Goal: Information Seeking & Learning: Understand process/instructions

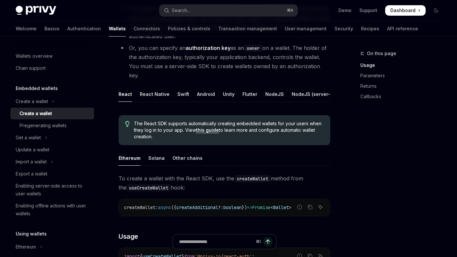
scroll to position [76, 0]
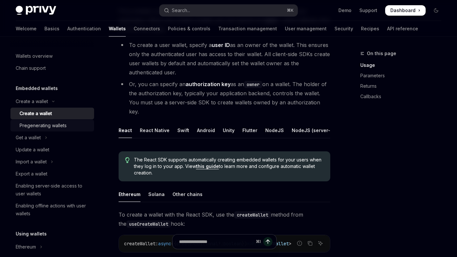
click at [75, 127] on div "Pregenerating wallets" at bounding box center [55, 126] width 71 height 8
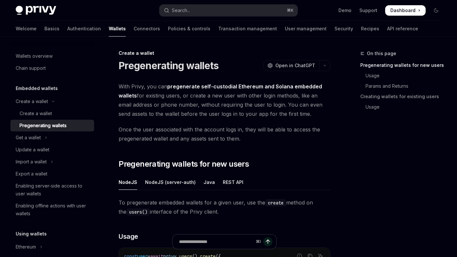
type textarea "*"
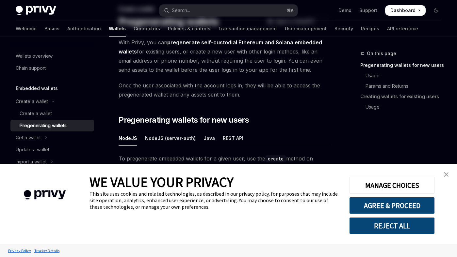
scroll to position [85, 0]
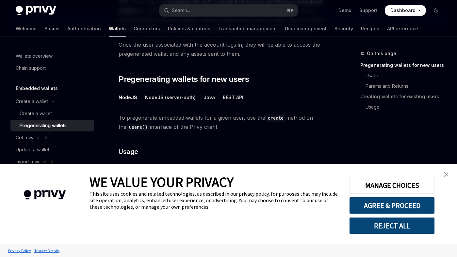
click at [446, 175] on img "close banner" at bounding box center [446, 175] width 5 height 5
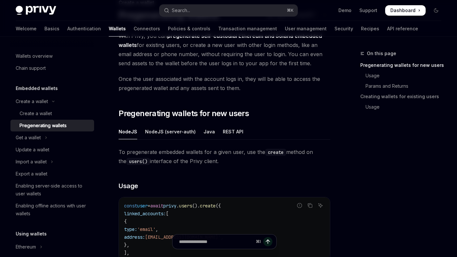
scroll to position [0, 0]
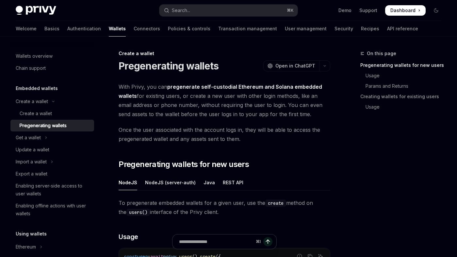
click at [189, 118] on span "With Privy, you can pregenerate self-custodial Ethereum and Solana embedded wal…" at bounding box center [225, 100] width 212 height 37
click at [171, 88] on strong "pregenerate self-custodial Ethereum and Solana embedded wallets" at bounding box center [221, 92] width 204 height 16
click at [187, 11] on div "Search..." at bounding box center [181, 11] width 18 height 8
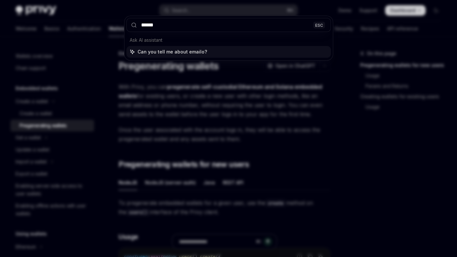
type input "*****"
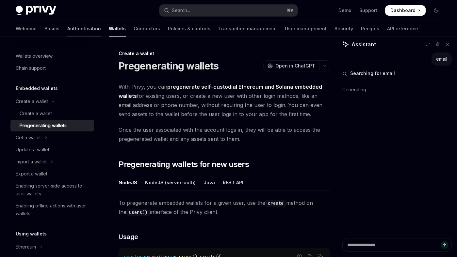
click at [67, 26] on link "Authentication" at bounding box center [84, 29] width 34 height 16
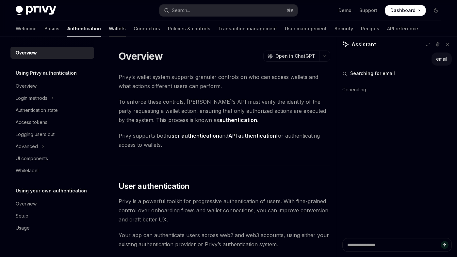
click at [109, 27] on link "Wallets" at bounding box center [117, 29] width 17 height 16
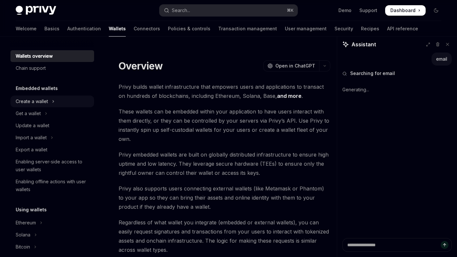
click at [48, 106] on button "Create a wallet" at bounding box center [52, 102] width 84 height 12
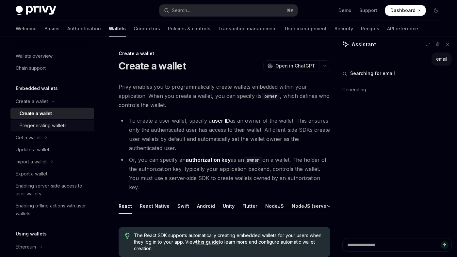
click at [52, 124] on div "Pregenerating wallets" at bounding box center [43, 126] width 47 height 8
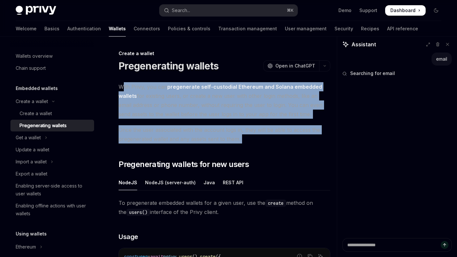
drag, startPoint x: 124, startPoint y: 88, endPoint x: 288, endPoint y: 155, distance: 177.2
click at [282, 177] on ul "NodeJS NodeJS (server-auth) Java REST API" at bounding box center [225, 183] width 212 height 16
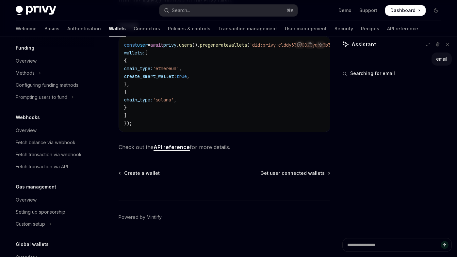
scroll to position [336, 0]
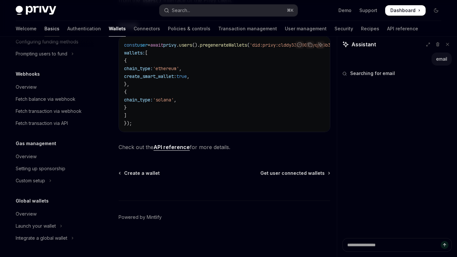
click at [44, 24] on link "Basics" at bounding box center [51, 29] width 15 height 16
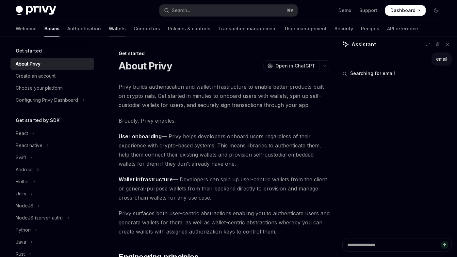
click at [109, 35] on link "Wallets" at bounding box center [117, 29] width 17 height 16
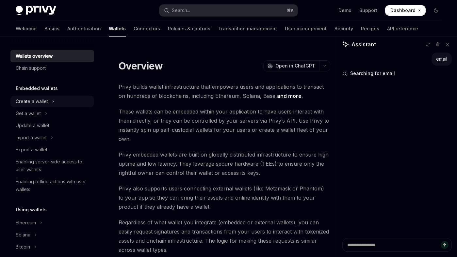
click at [52, 104] on icon "Toggle Create a wallet section" at bounding box center [53, 102] width 3 height 8
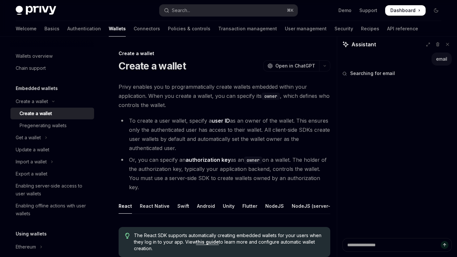
click at [52, 114] on div "Create a wallet" at bounding box center [55, 114] width 71 height 8
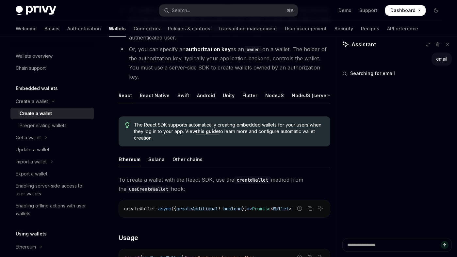
scroll to position [123, 0]
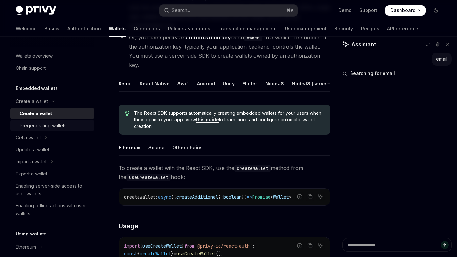
click at [46, 124] on div "Pregenerating wallets" at bounding box center [43, 126] width 47 height 8
type textarea "*"
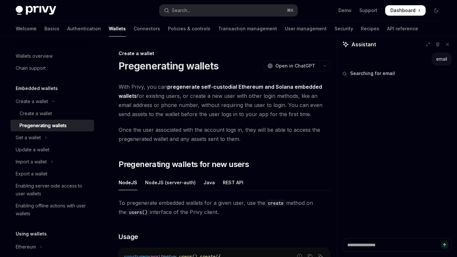
click at [166, 102] on span "With Privy, you can pregenerate self-custodial Ethereum and Solana embedded wal…" at bounding box center [225, 100] width 212 height 37
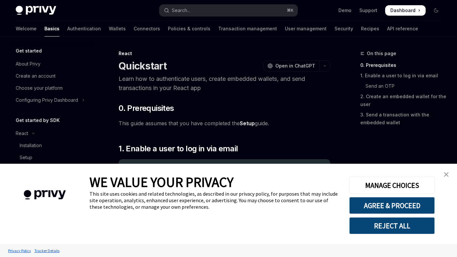
scroll to position [65, 0]
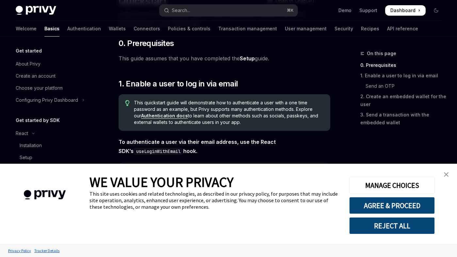
click at [445, 175] on img "close banner" at bounding box center [446, 175] width 5 height 5
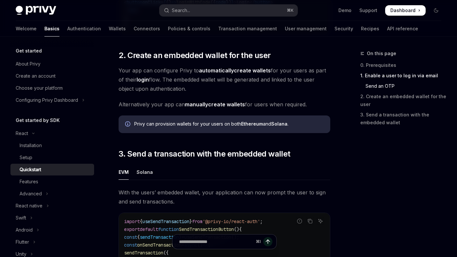
scroll to position [456, 0]
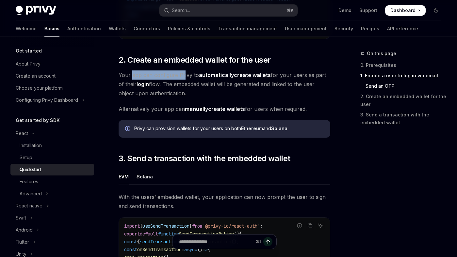
drag, startPoint x: 132, startPoint y: 78, endPoint x: 183, endPoint y: 78, distance: 51.6
click at [183, 78] on span "Your app can configure Privy to automatically create wallets for your users as …" at bounding box center [225, 84] width 212 height 27
click at [189, 81] on span "Your app can configure Privy to automatically create wallets for your users as …" at bounding box center [225, 84] width 212 height 27
drag, startPoint x: 137, startPoint y: 78, endPoint x: 191, endPoint y: 78, distance: 54.2
click at [191, 78] on span "Your app can configure Privy to automatically create wallets for your users as …" at bounding box center [225, 84] width 212 height 27
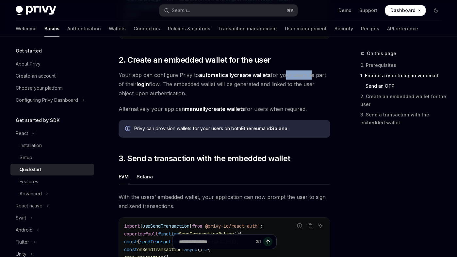
drag, startPoint x: 281, startPoint y: 76, endPoint x: 305, endPoint y: 80, distance: 25.1
click at [305, 80] on span "Your app can configure Privy to automatically create wallets for your users as …" at bounding box center [225, 84] width 212 height 27
drag, startPoint x: 161, startPoint y: 86, endPoint x: 235, endPoint y: 92, distance: 74.1
click at [235, 92] on span "Your app can configure Privy to automatically create wallets for your users as …" at bounding box center [225, 84] width 212 height 27
click at [214, 102] on div "​ 0. Prerequisites This guide assumes that you have completed the Setup guide. …" at bounding box center [225, 19] width 212 height 745
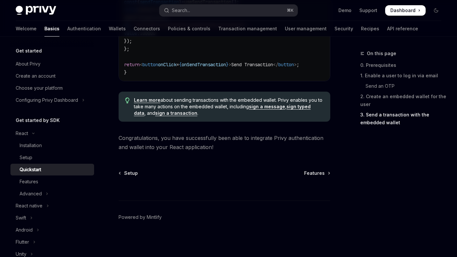
scroll to position [701, 0]
click at [270, 141] on span "Congratulations, you have successfully been able to integrate Privy authenticat…" at bounding box center [225, 143] width 212 height 18
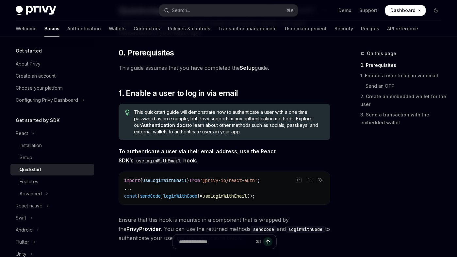
scroll to position [0, 0]
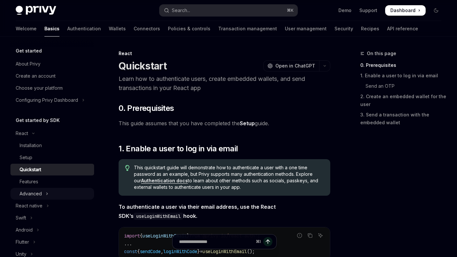
click at [54, 190] on button "Advanced" at bounding box center [52, 194] width 84 height 12
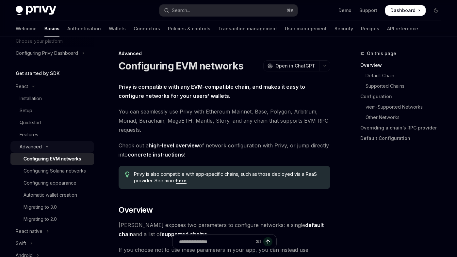
scroll to position [47, 0]
click at [66, 198] on div "Automatic wallet creation" at bounding box center [51, 195] width 54 height 8
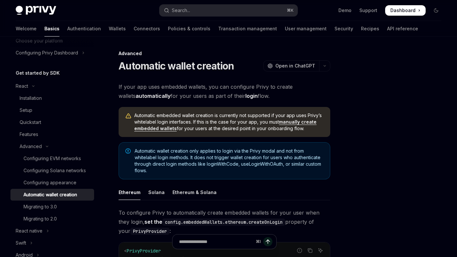
click at [293, 124] on link "manually create embedded wallets" at bounding box center [225, 125] width 182 height 12
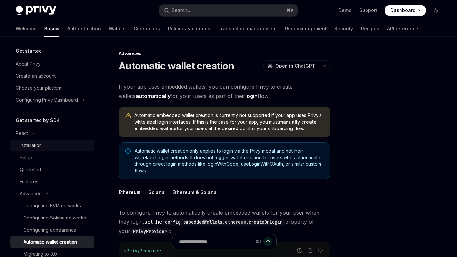
click at [51, 144] on div "Installation" at bounding box center [55, 146] width 71 height 8
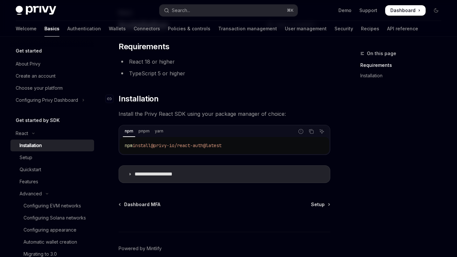
scroll to position [72, 0]
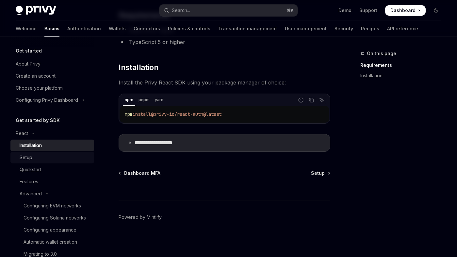
click at [39, 159] on div "Setup" at bounding box center [55, 158] width 71 height 8
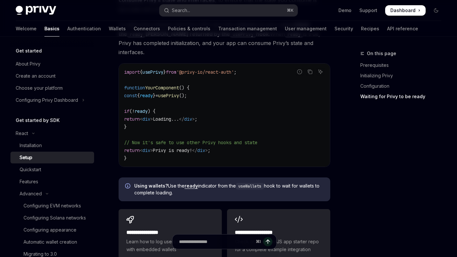
scroll to position [884, 0]
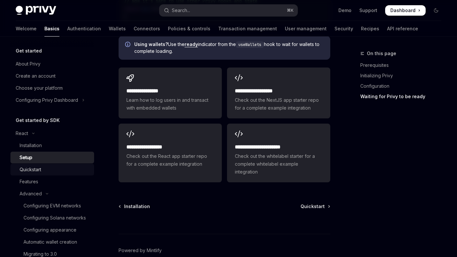
click at [56, 164] on link "Quickstart" at bounding box center [52, 170] width 84 height 12
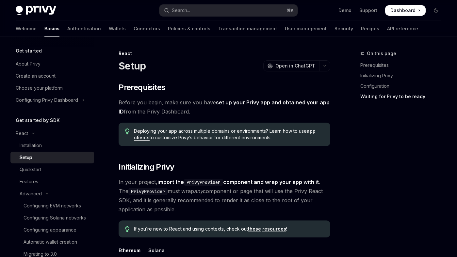
type textarea "*"
